Goal: Transaction & Acquisition: Purchase product/service

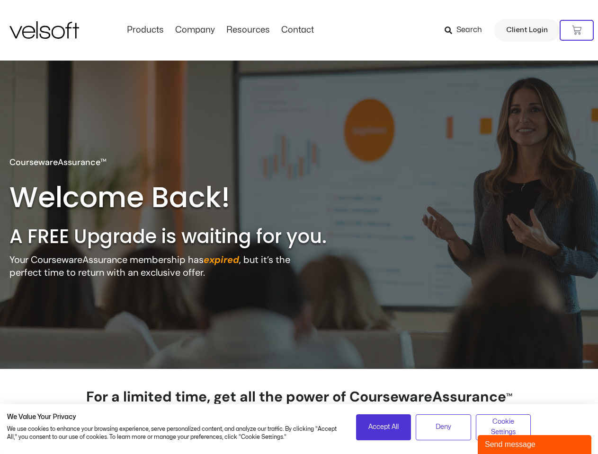
click at [299, 227] on h2 "A FREE Upgrade is waiting for you." at bounding box center [187, 236] width 357 height 25
click at [576, 30] on icon at bounding box center [576, 30] width 9 height 9
click at [383, 427] on span "Accept All" at bounding box center [383, 427] width 30 height 10
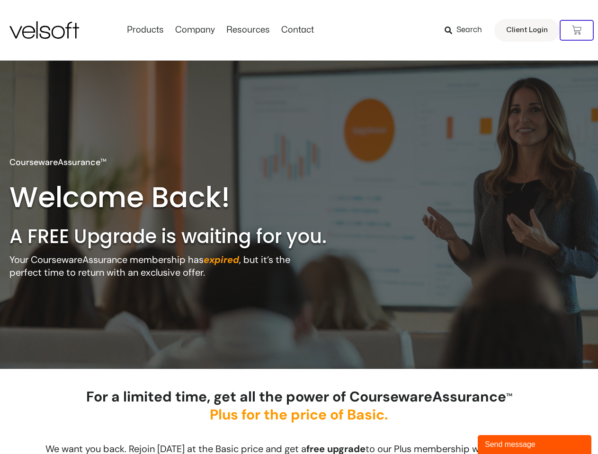
click at [443, 427] on div "For a limited time, get all the power of CoursewareAssurance TM Plus for the pr…" at bounding box center [299, 413] width 483 height 50
click at [503, 427] on div "For a limited time, get all the power of CoursewareAssurance TM Plus for the pr…" at bounding box center [299, 413] width 483 height 50
click at [534, 445] on div "Send message" at bounding box center [533, 444] width 99 height 11
